Goal: Transaction & Acquisition: Purchase product/service

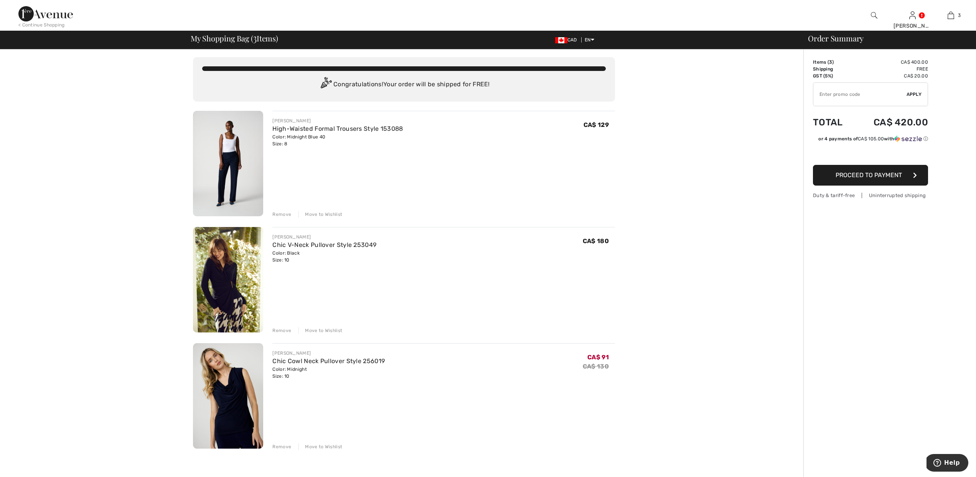
scroll to position [0, 0]
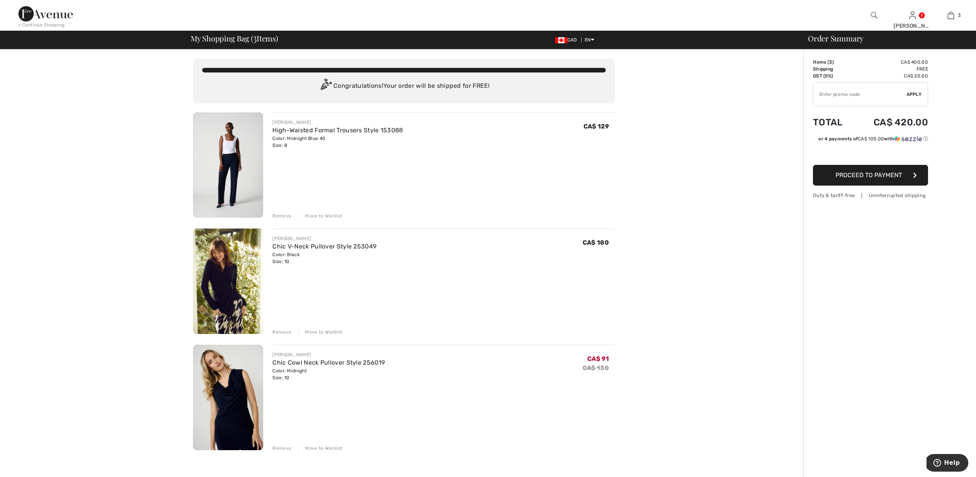
click at [878, 177] on span "Proceed to Payment" at bounding box center [869, 175] width 66 height 7
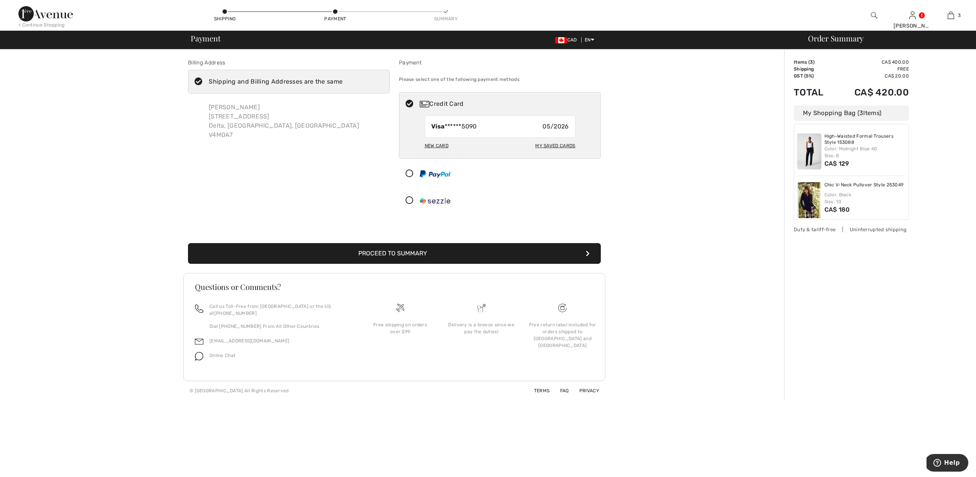
click at [368, 256] on button "Proceed to Summary" at bounding box center [394, 253] width 413 height 21
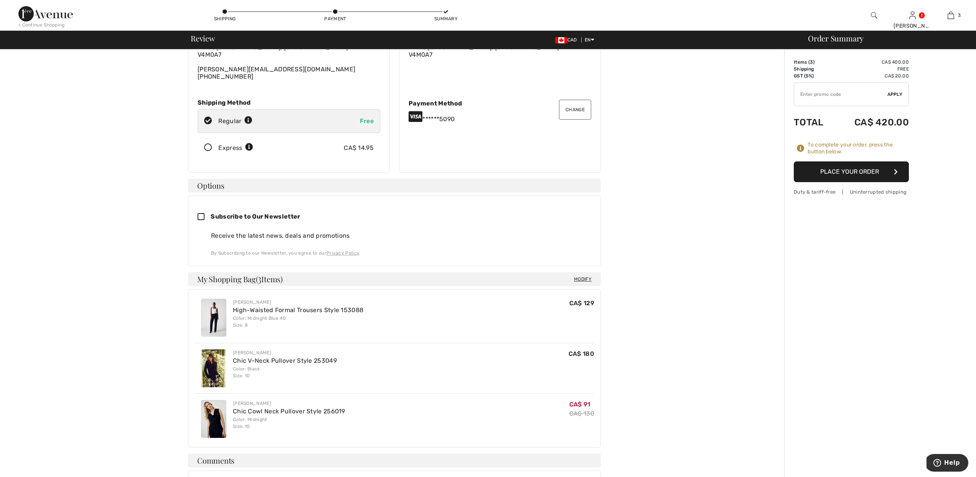
scroll to position [63, 0]
click at [861, 167] on button "Place Your Order" at bounding box center [851, 172] width 115 height 21
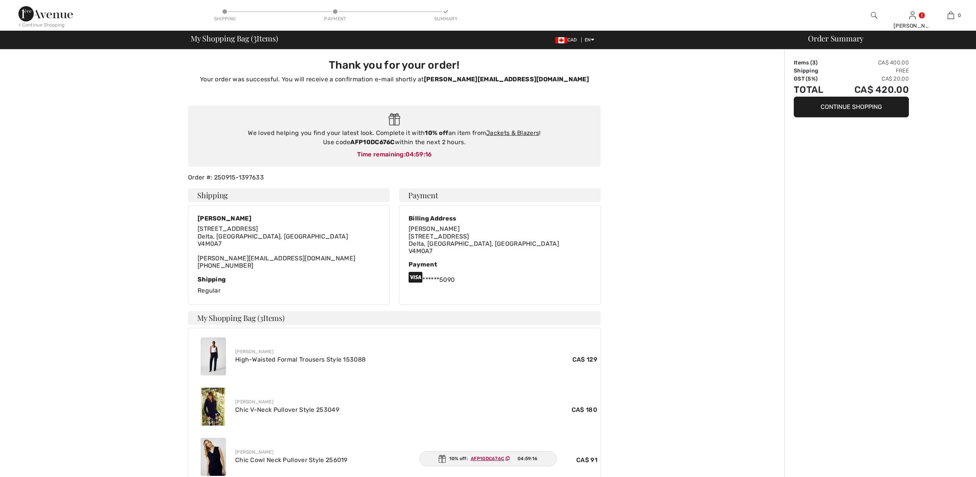
checkbox input "true"
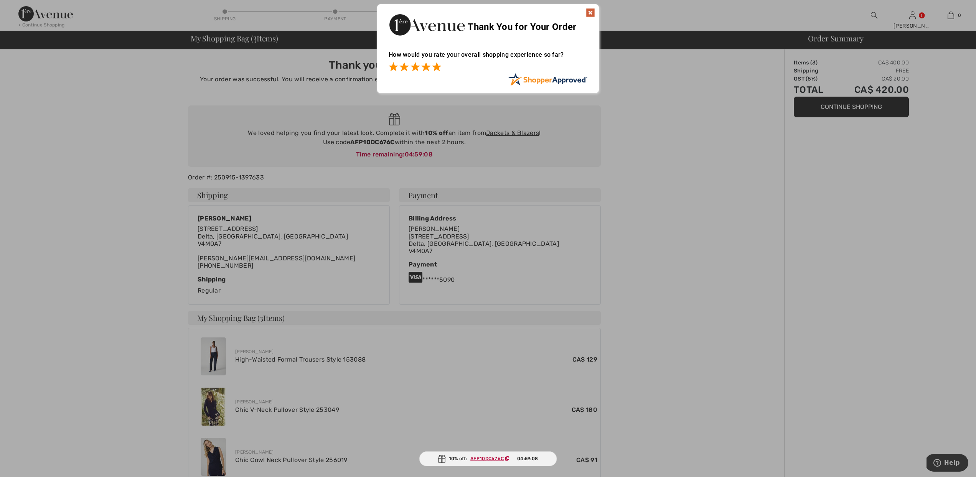
click at [438, 65] on span at bounding box center [436, 66] width 9 height 9
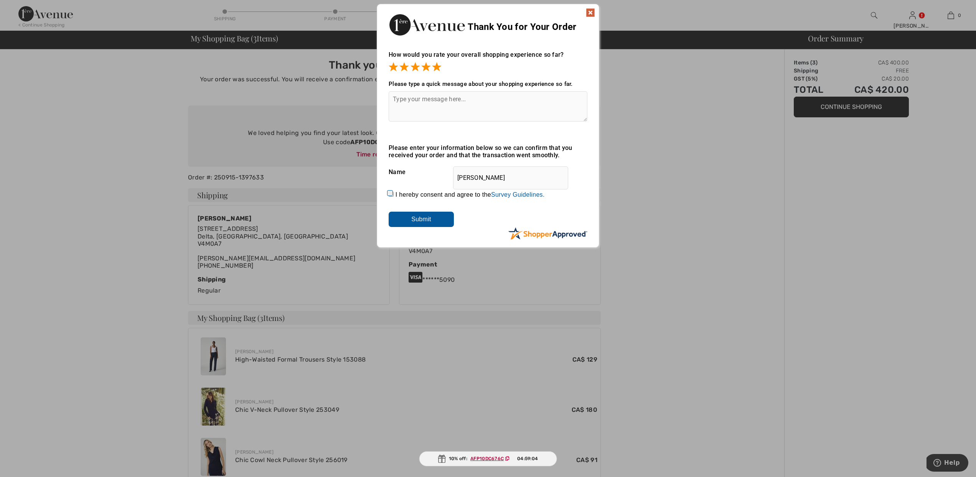
click at [432, 103] on textarea at bounding box center [488, 106] width 199 height 30
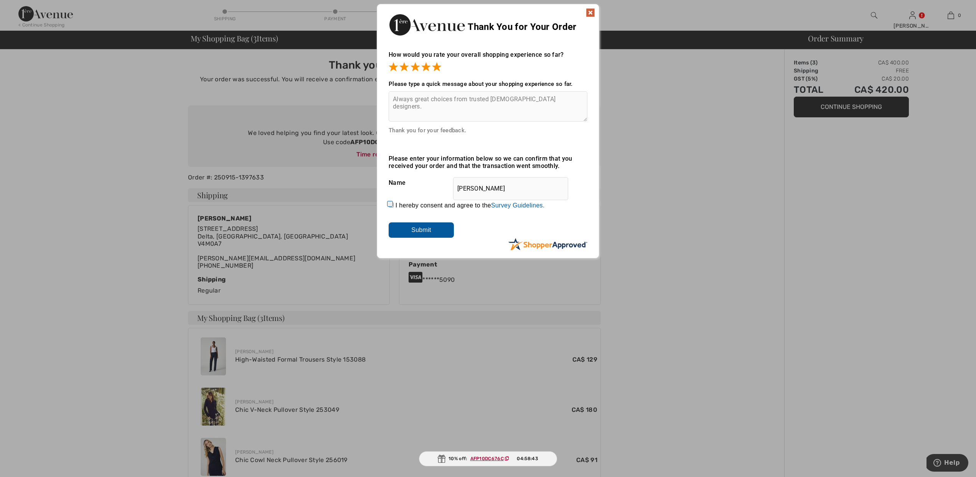
type textarea "Always great choices from trusted Canadian designers."
drag, startPoint x: 390, startPoint y: 204, endPoint x: 398, endPoint y: 211, distance: 9.8
click at [391, 205] on input "I hereby consent and agree to the By submitting a review, you grant permission …" at bounding box center [391, 205] width 5 height 5
checkbox input "true"
click at [415, 228] on input "Submit" at bounding box center [421, 230] width 65 height 15
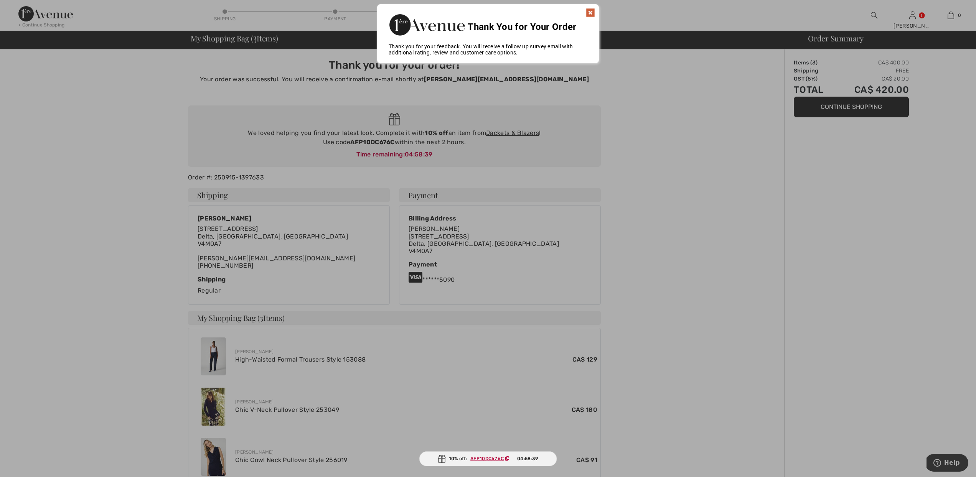
click at [593, 11] on img at bounding box center [590, 12] width 9 height 9
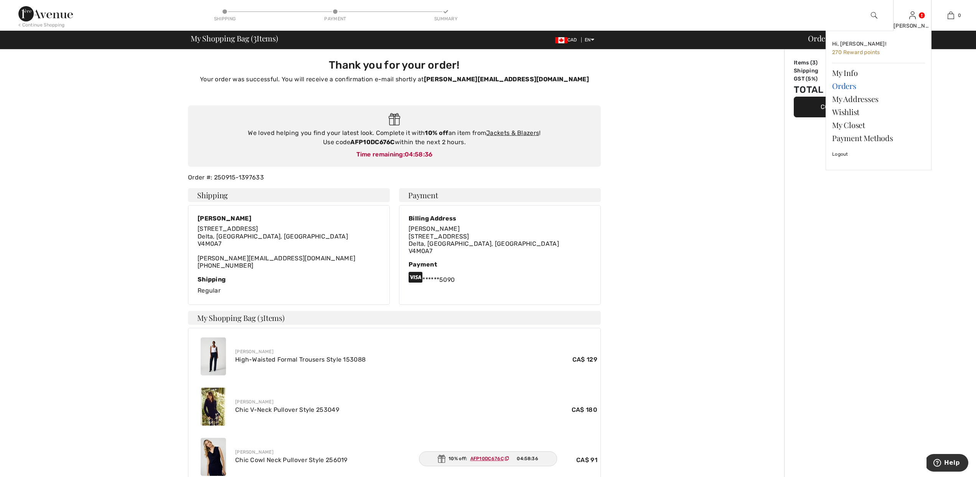
click at [846, 86] on link "Orders" at bounding box center [878, 85] width 93 height 13
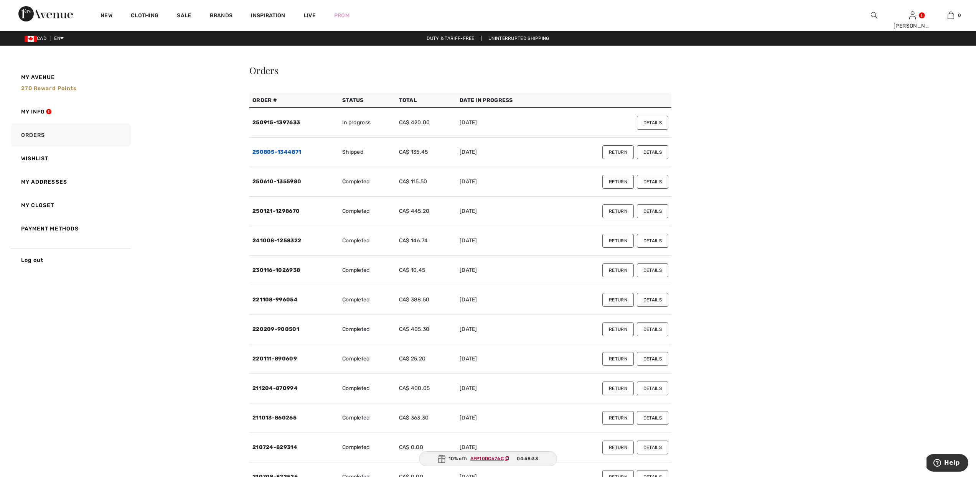
click at [287, 150] on link "250805-1344871" at bounding box center [277, 152] width 49 height 7
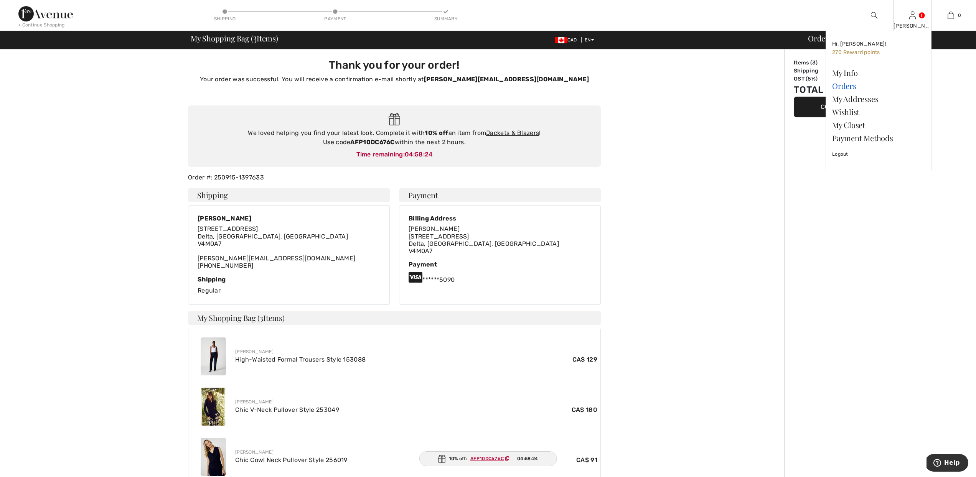
click at [849, 84] on link "Orders" at bounding box center [878, 85] width 93 height 13
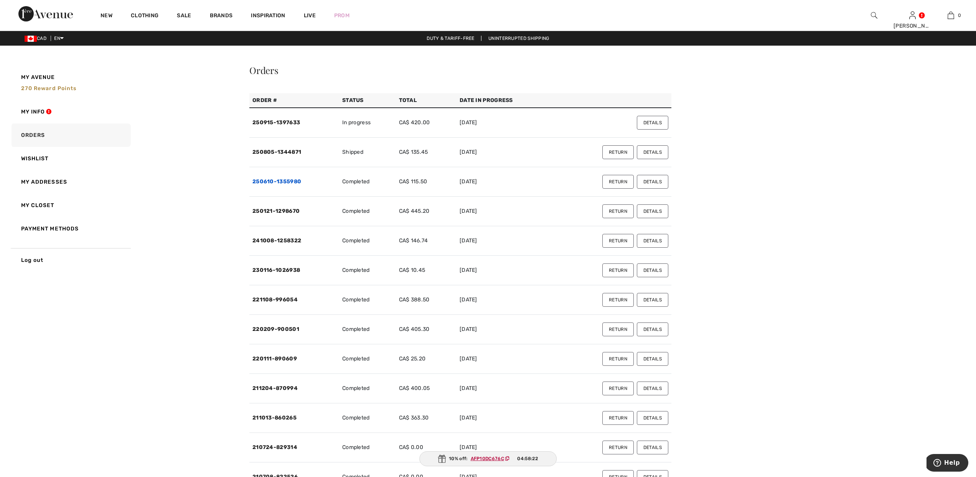
click at [269, 181] on link "250610-1355980" at bounding box center [277, 181] width 49 height 7
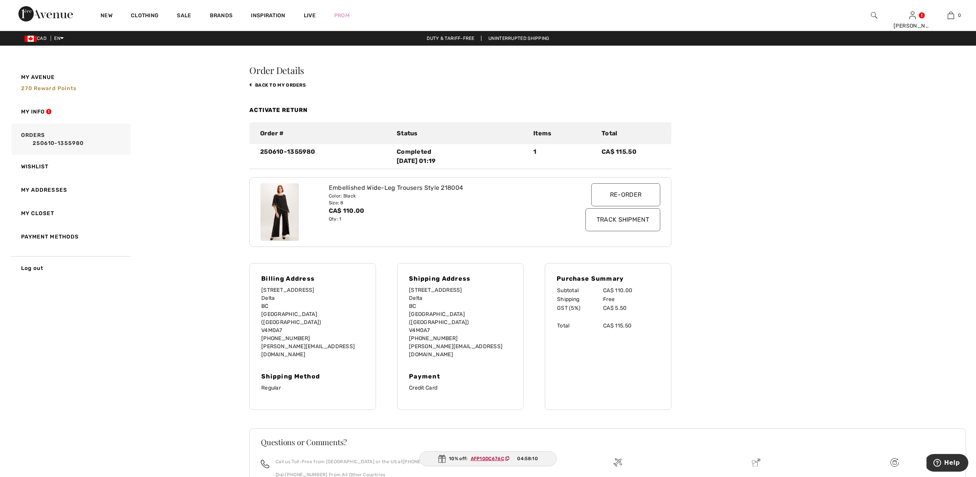
scroll to position [5, 0]
